Goal: Check status: Check status

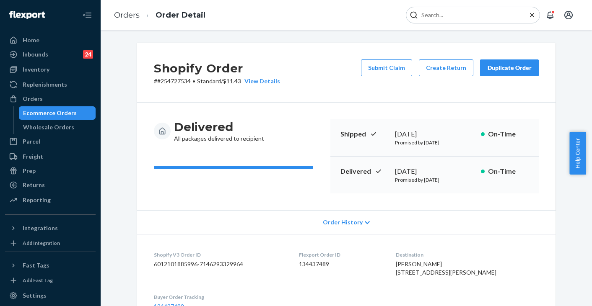
click at [473, 15] on input "Search Input" at bounding box center [469, 15] width 103 height 8
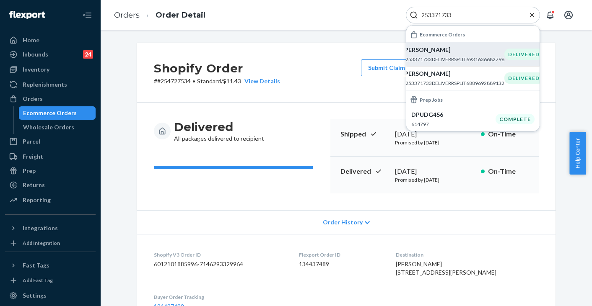
type input "253371733"
click at [429, 56] on p "#253371733DELIVERRSPLIT6931636682796" at bounding box center [453, 59] width 102 height 7
click at [532, 15] on icon "Close Search" at bounding box center [532, 15] width 4 height 4
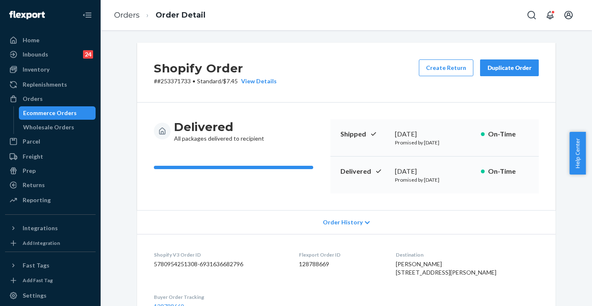
click at [367, 15] on div "Orders Order Detail" at bounding box center [346, 15] width 491 height 30
click at [374, 169] on icon at bounding box center [378, 171] width 8 height 8
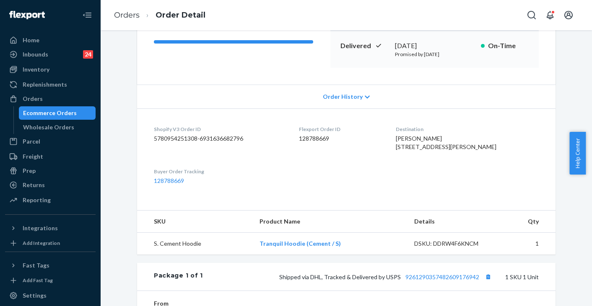
scroll to position [168, 0]
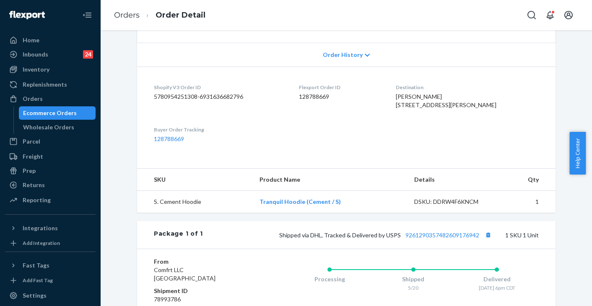
click at [119, 190] on div "Shopify Order # #253371733 • Standard / $7.45 View Details Create Return Duplic…" at bounding box center [346, 126] width 479 height 503
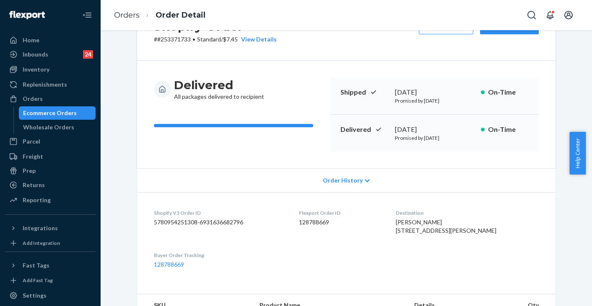
scroll to position [0, 0]
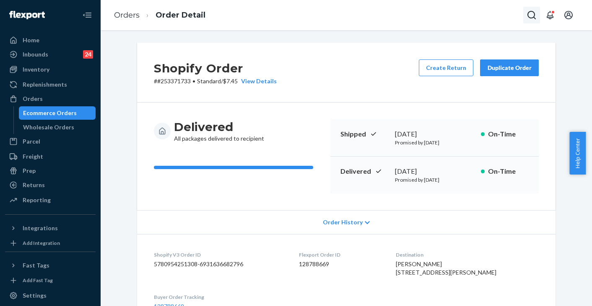
click at [532, 18] on icon "Open Search Box" at bounding box center [531, 15] width 8 height 8
click at [443, 11] on div at bounding box center [473, 15] width 134 height 17
click at [442, 13] on input "Search Input" at bounding box center [469, 15] width 103 height 8
click at [471, 17] on input "Search Input" at bounding box center [469, 15] width 103 height 8
paste input "255230675"
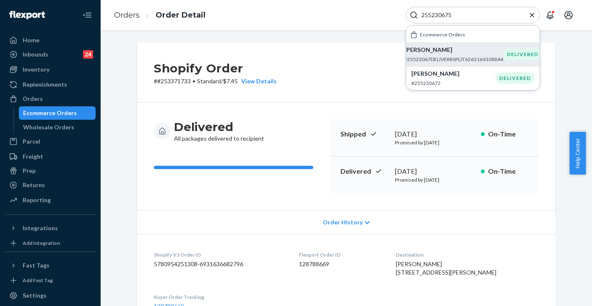
type input "255230675"
click at [433, 54] on p "[PERSON_NAME]" at bounding box center [453, 50] width 99 height 8
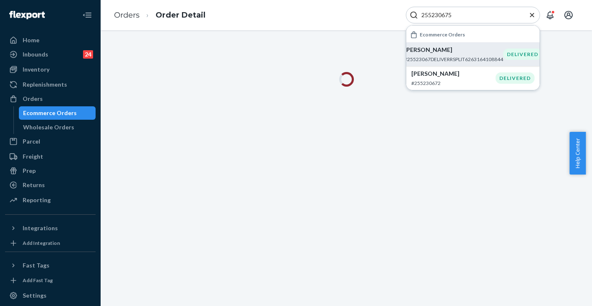
click at [534, 15] on icon "Close Search" at bounding box center [532, 15] width 8 height 8
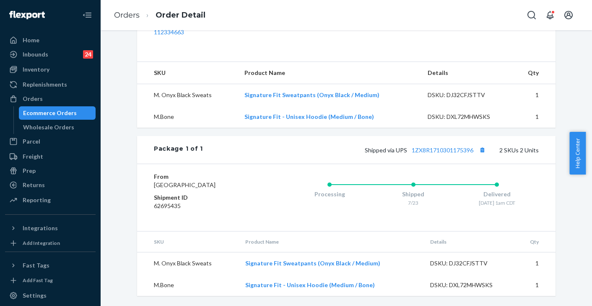
scroll to position [291, 0]
click at [450, 151] on link "1ZX8R1710301175396" at bounding box center [443, 150] width 62 height 7
click at [532, 16] on icon "Open Search Box" at bounding box center [532, 15] width 10 height 10
click at [503, 16] on input "Search Input" at bounding box center [469, 15] width 103 height 8
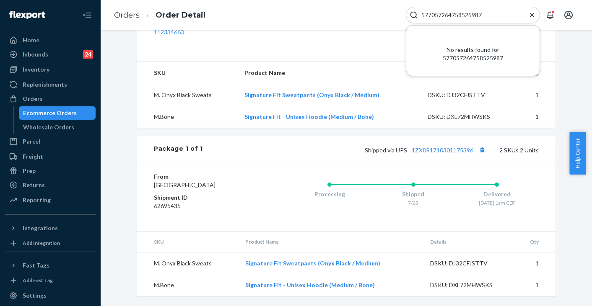
type input "577057264758525987"
click at [533, 15] on icon "Close Search" at bounding box center [532, 15] width 8 height 8
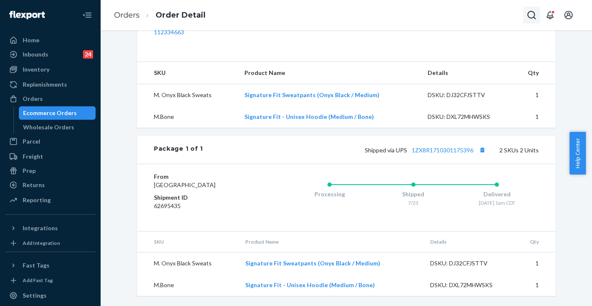
click at [532, 15] on icon "Open Search Box" at bounding box center [532, 15] width 10 height 10
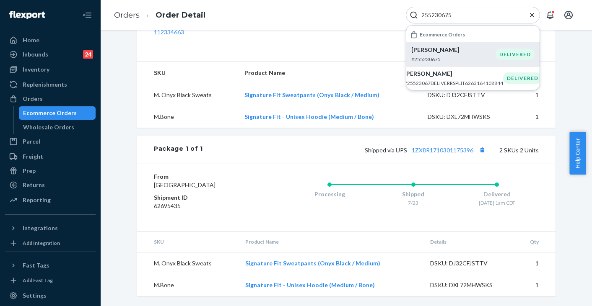
type input "255230675"
click at [439, 58] on p "#255230675" at bounding box center [453, 59] width 84 height 7
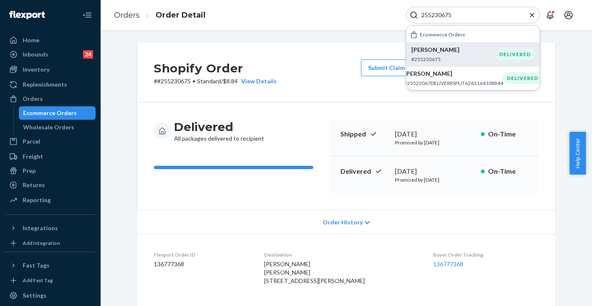
click at [532, 16] on icon "Close Search" at bounding box center [532, 15] width 4 height 4
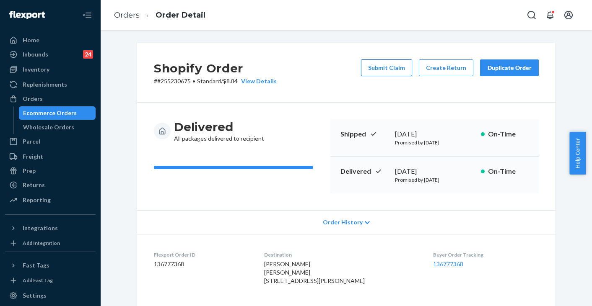
click at [394, 70] on button "Submit Claim" at bounding box center [386, 68] width 51 height 17
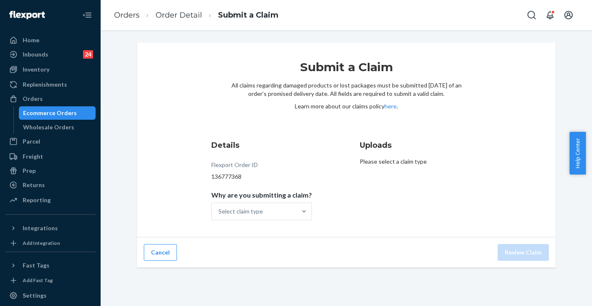
click at [418, 161] on p "Please select a claim type" at bounding box center [421, 162] width 122 height 8
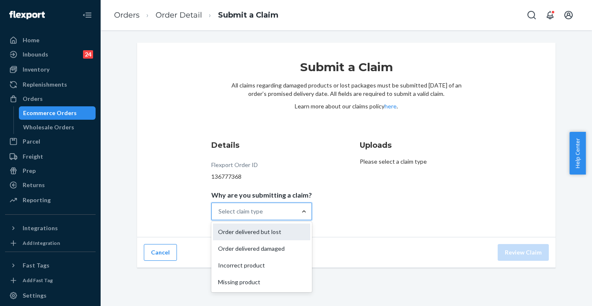
click at [275, 233] on div "Order delivered but lost" at bounding box center [261, 232] width 97 height 17
click at [219, 216] on input "Why are you submitting a claim? option Order delivered but lost focused, 1 of 4…" at bounding box center [218, 212] width 1 height 8
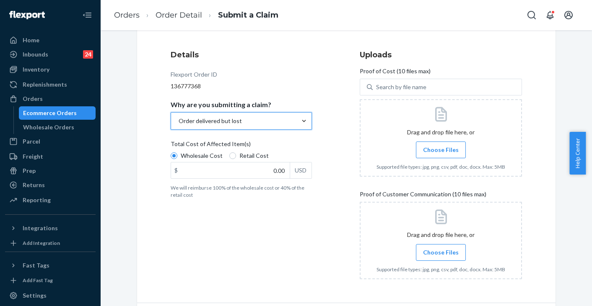
scroll to position [76, 0]
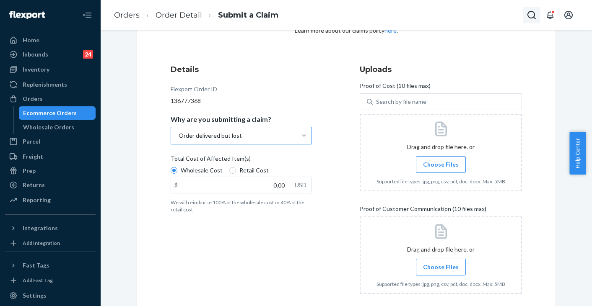
click at [535, 15] on icon "Open Search Box" at bounding box center [532, 15] width 10 height 10
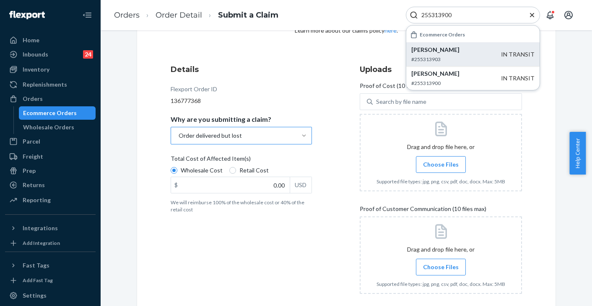
type input "255313900"
click at [431, 57] on p "#255313903" at bounding box center [456, 59] width 90 height 7
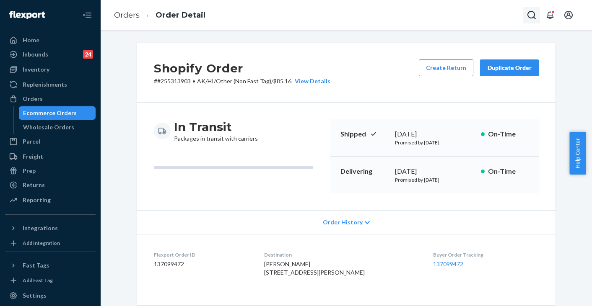
click at [534, 15] on icon "Open Search Box" at bounding box center [531, 15] width 8 height 8
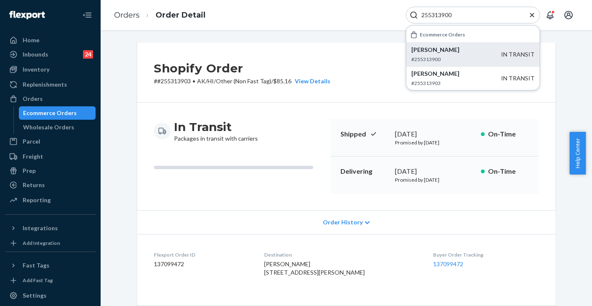
type input "255313900"
click at [438, 50] on p "[PERSON_NAME]" at bounding box center [456, 50] width 90 height 8
click at [426, 54] on p "[PERSON_NAME]" at bounding box center [456, 50] width 90 height 8
click at [532, 15] on icon "Close Search" at bounding box center [532, 15] width 4 height 4
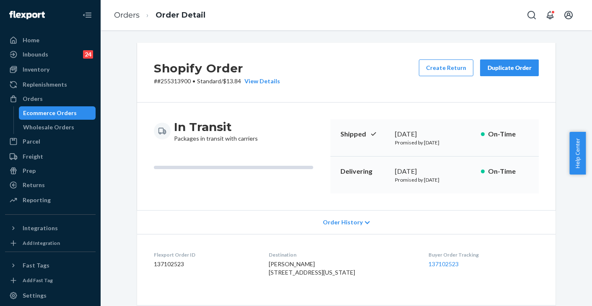
click at [330, 23] on div "Orders Order Detail" at bounding box center [346, 15] width 491 height 30
click at [533, 13] on icon "Open Search Box" at bounding box center [532, 15] width 10 height 10
click at [483, 16] on input "Search Input" at bounding box center [469, 15] width 103 height 8
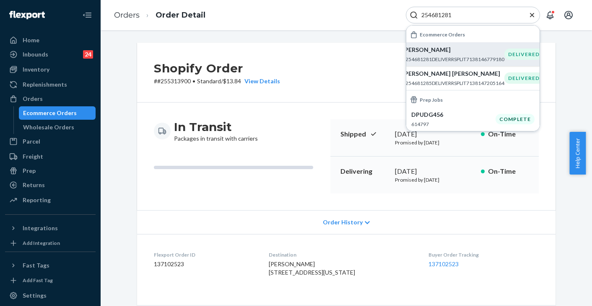
type input "254681281"
click at [429, 53] on p "[PERSON_NAME]" at bounding box center [453, 50] width 102 height 8
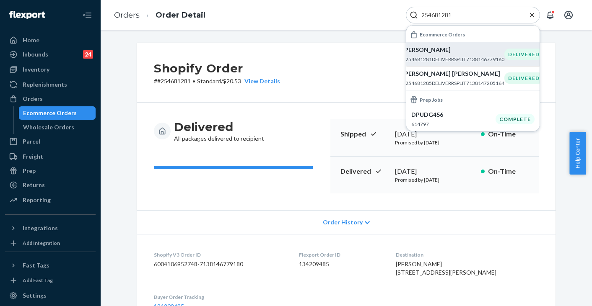
click at [532, 14] on icon "Close Search" at bounding box center [532, 15] width 8 height 8
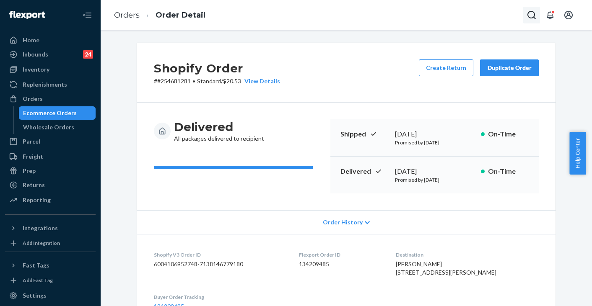
click at [535, 15] on icon "Open Search Box" at bounding box center [532, 15] width 10 height 10
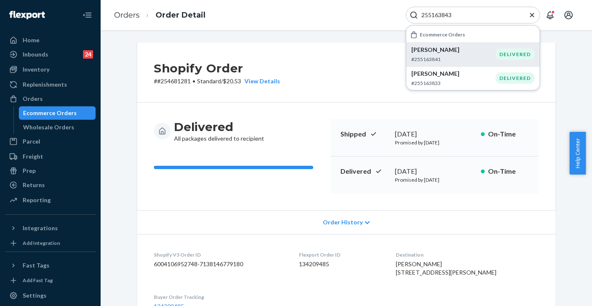
type input "255163843"
click at [445, 49] on p "[PERSON_NAME]" at bounding box center [453, 50] width 84 height 8
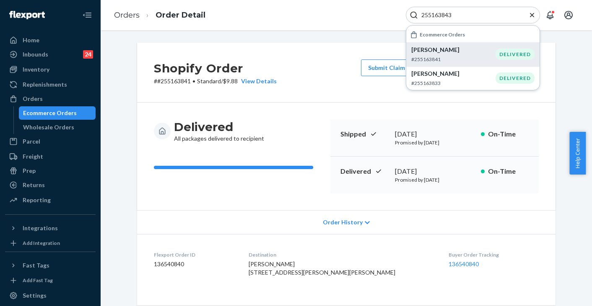
click at [530, 14] on icon "Close Search" at bounding box center [532, 15] width 8 height 8
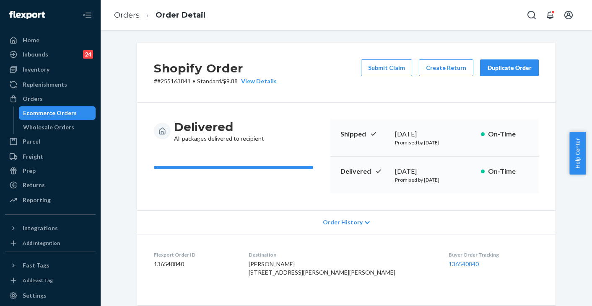
click at [531, 13] on icon "Open Search Box" at bounding box center [532, 15] width 10 height 10
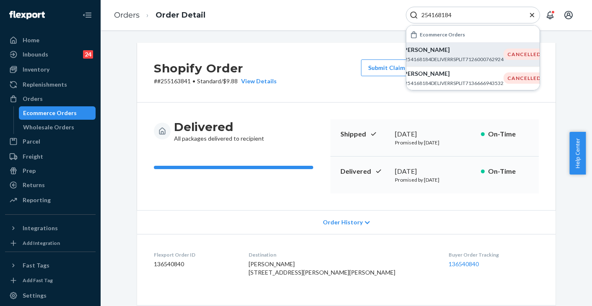
type input "254168184"
click at [432, 52] on p "[PERSON_NAME]" at bounding box center [453, 50] width 102 height 8
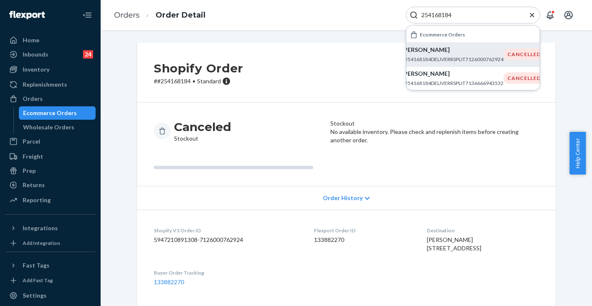
click at [532, 16] on icon "Close Search" at bounding box center [532, 15] width 8 height 8
